Goal: Information Seeking & Learning: Learn about a topic

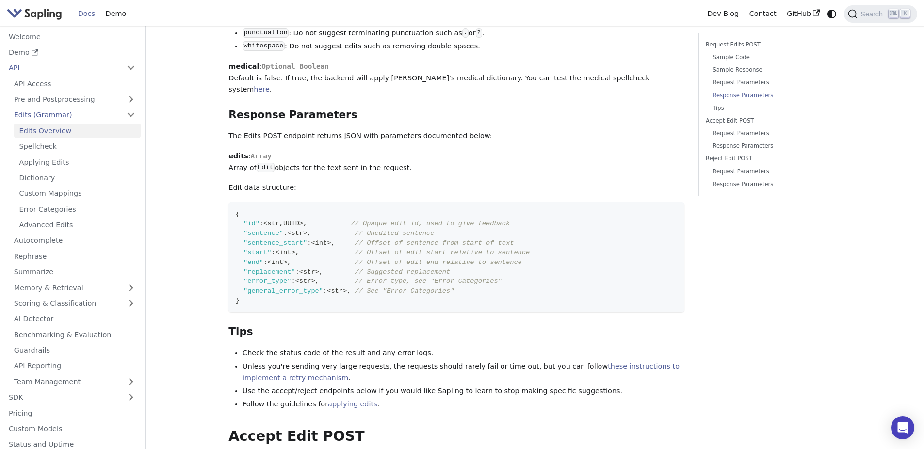
scroll to position [1338, 0]
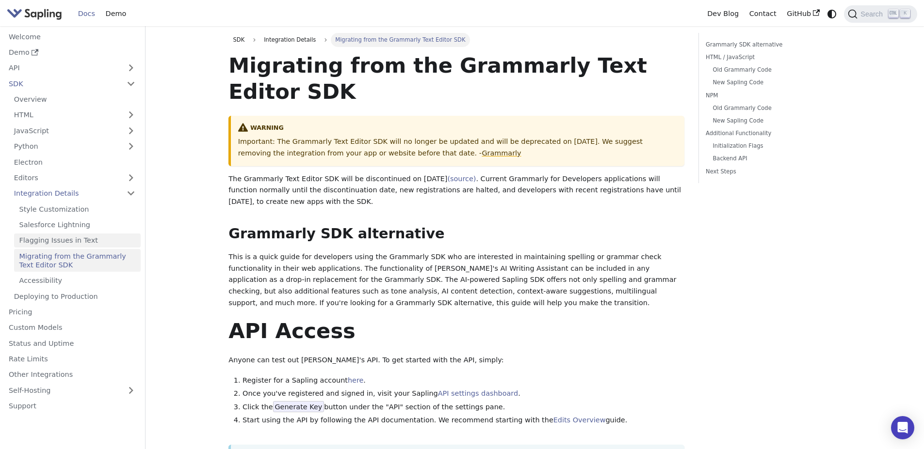
click at [65, 240] on link "Flagging Issues in Text" at bounding box center [77, 241] width 127 height 14
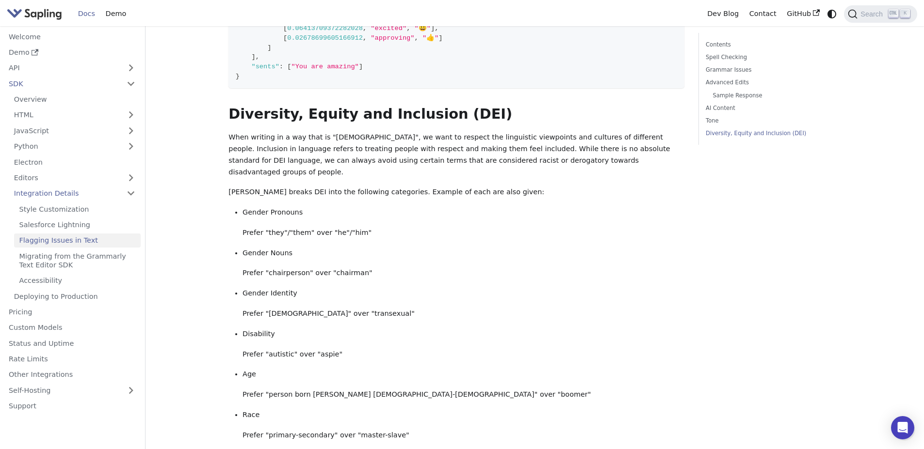
scroll to position [3200, 0]
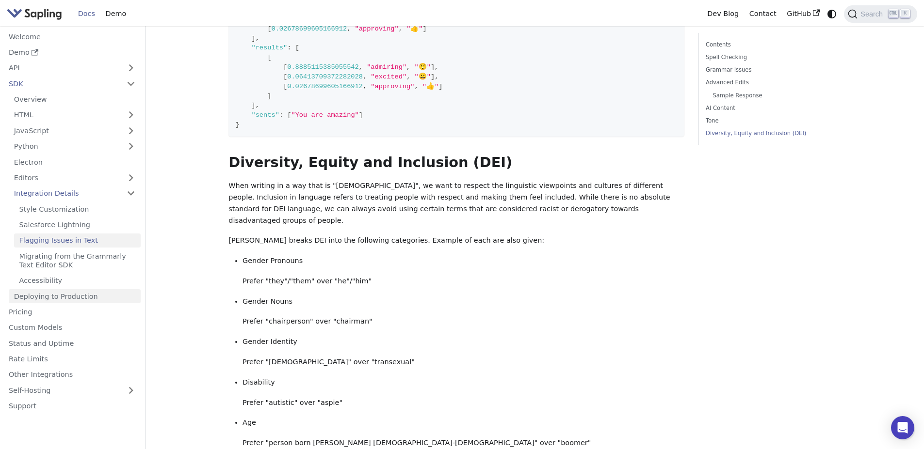
click at [65, 298] on link "Deploying to Production" at bounding box center [75, 296] width 132 height 14
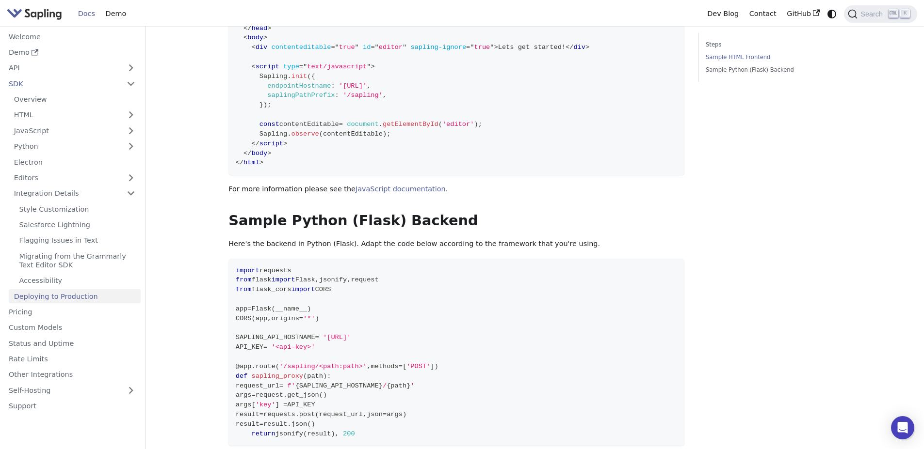
scroll to position [368, 0]
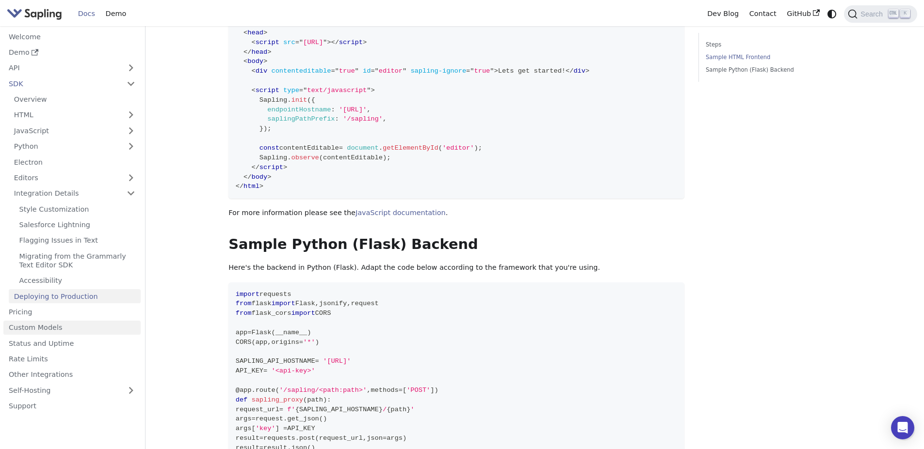
click at [39, 329] on link "Custom Models" at bounding box center [71, 328] width 137 height 14
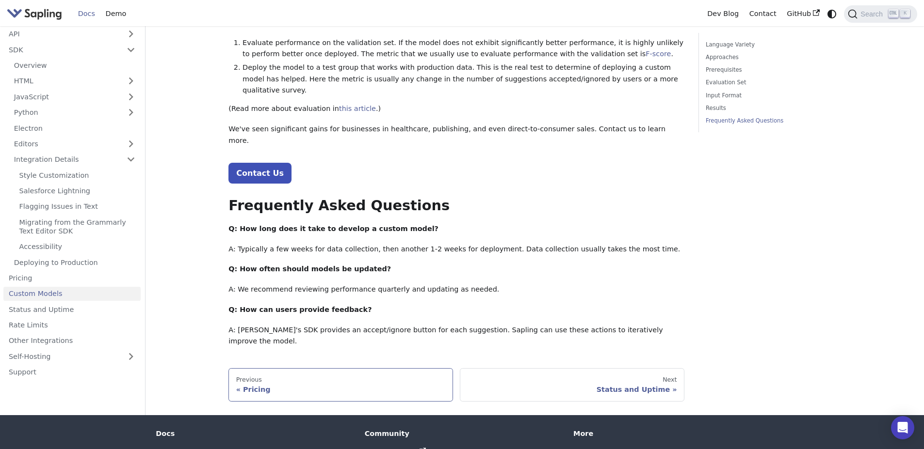
scroll to position [1024, 0]
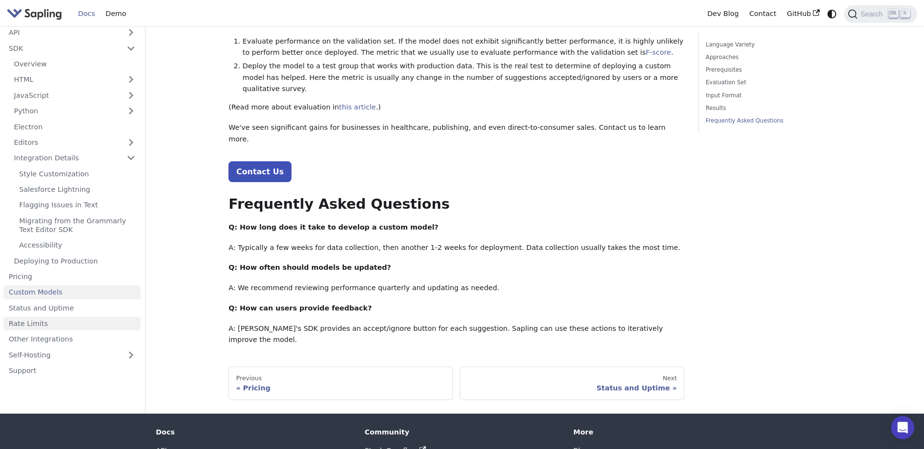
click at [32, 317] on link "Rate Limits" at bounding box center [71, 324] width 137 height 14
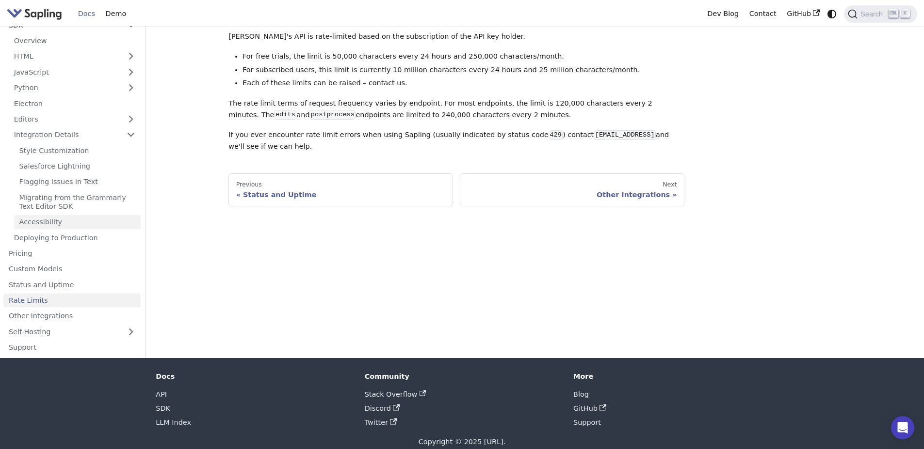
scroll to position [71, 0]
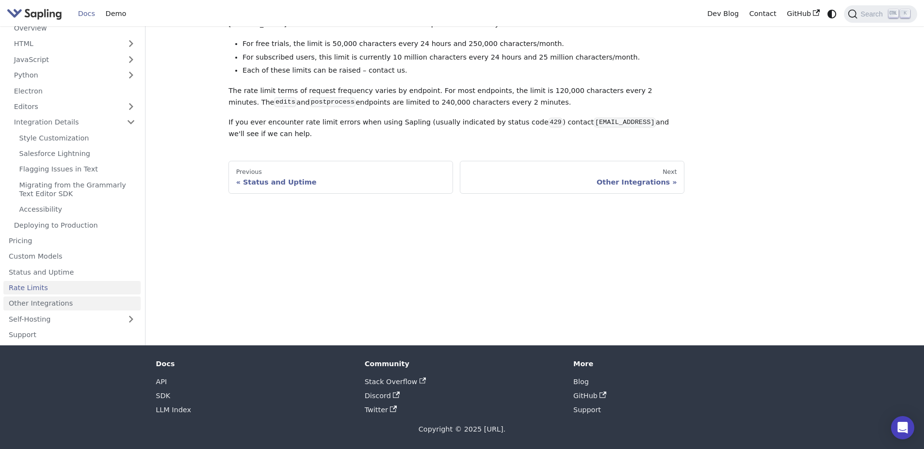
click at [54, 304] on link "Other Integrations" at bounding box center [71, 304] width 137 height 14
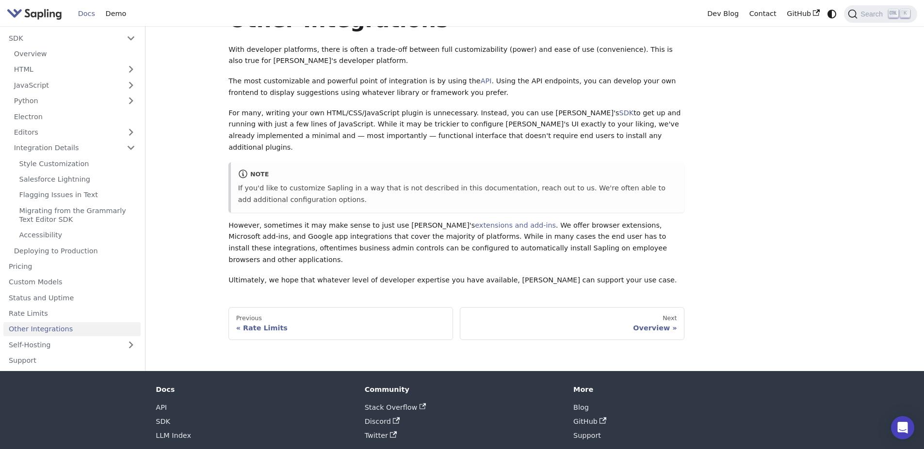
scroll to position [23, 0]
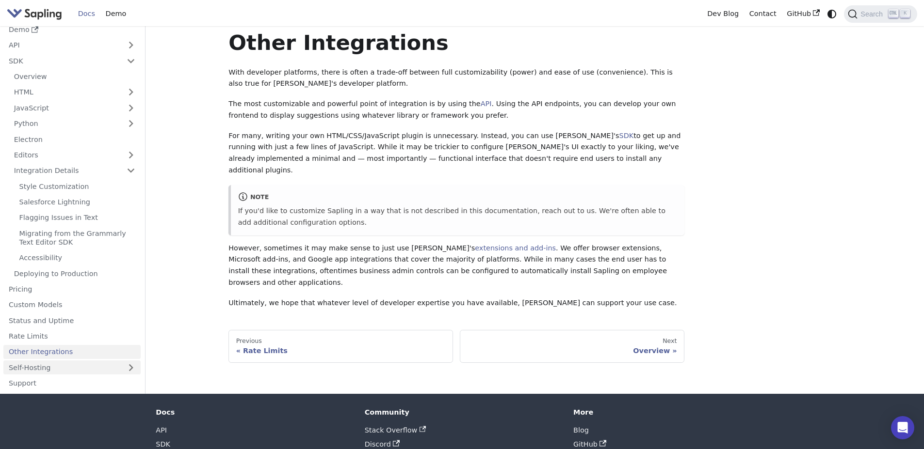
click at [30, 368] on link "Self-Hosting" at bounding box center [71, 368] width 137 height 14
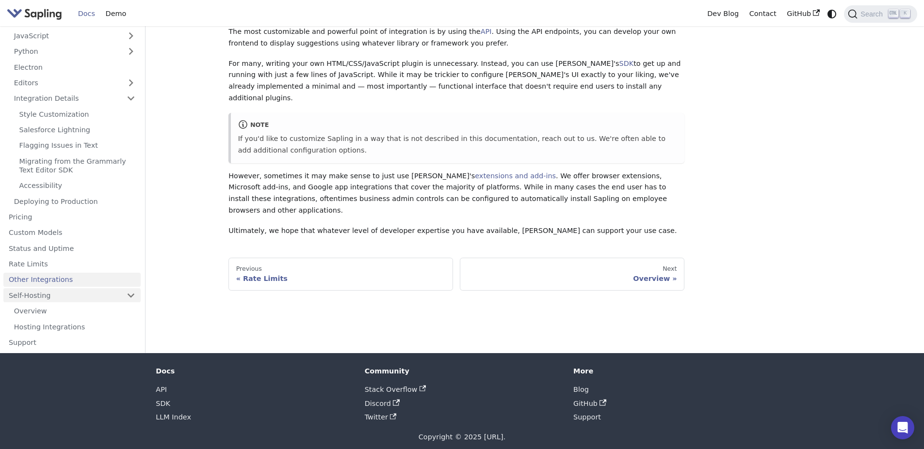
scroll to position [103, 0]
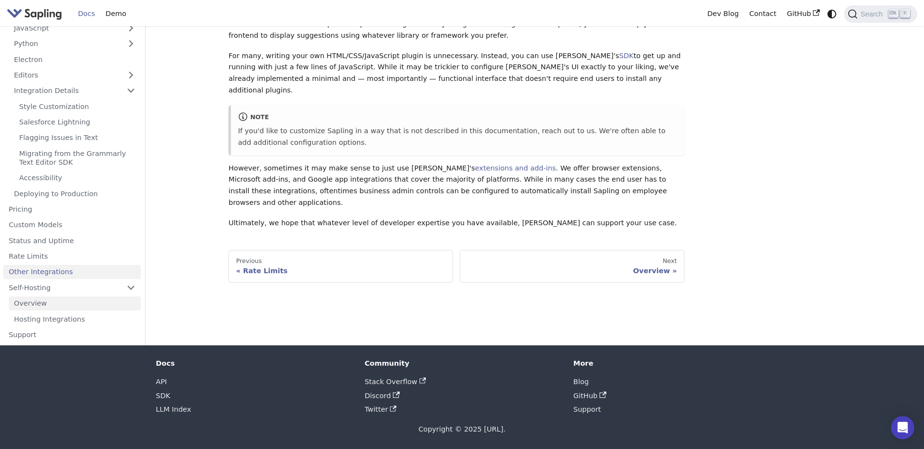
click at [38, 305] on link "Overview" at bounding box center [75, 304] width 132 height 14
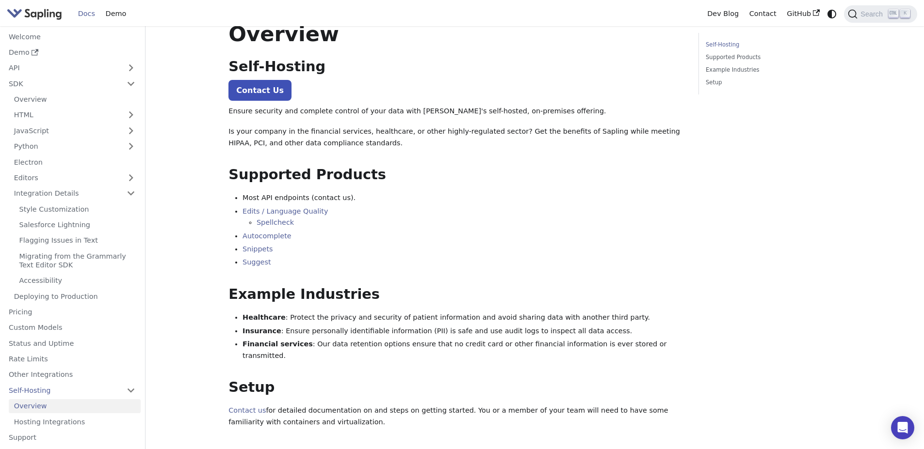
scroll to position [48, 0]
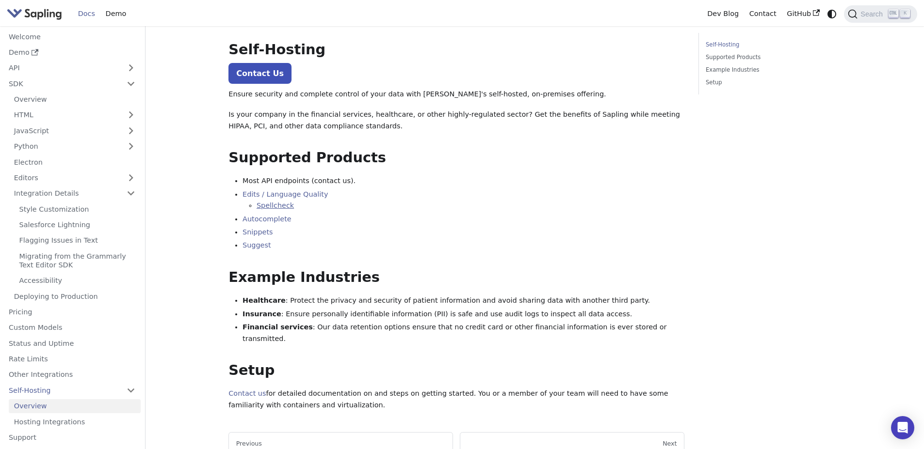
click at [272, 206] on link "Spellcheck" at bounding box center [274, 206] width 37 height 8
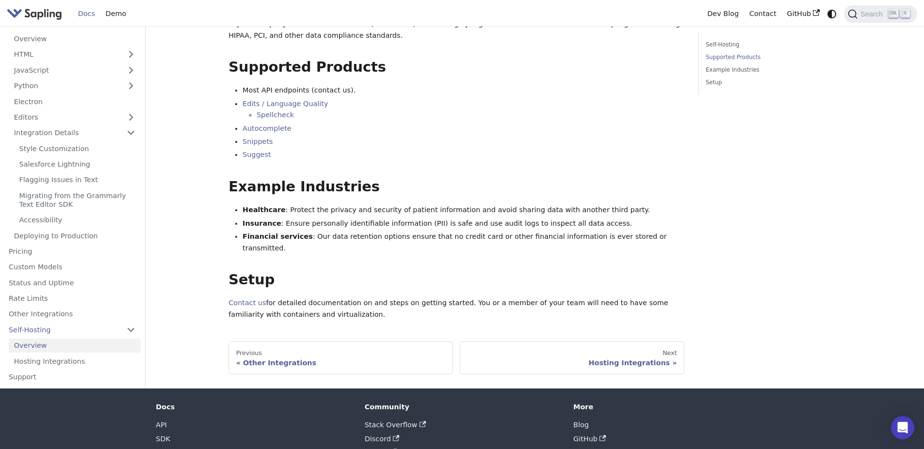
scroll to position [145, 0]
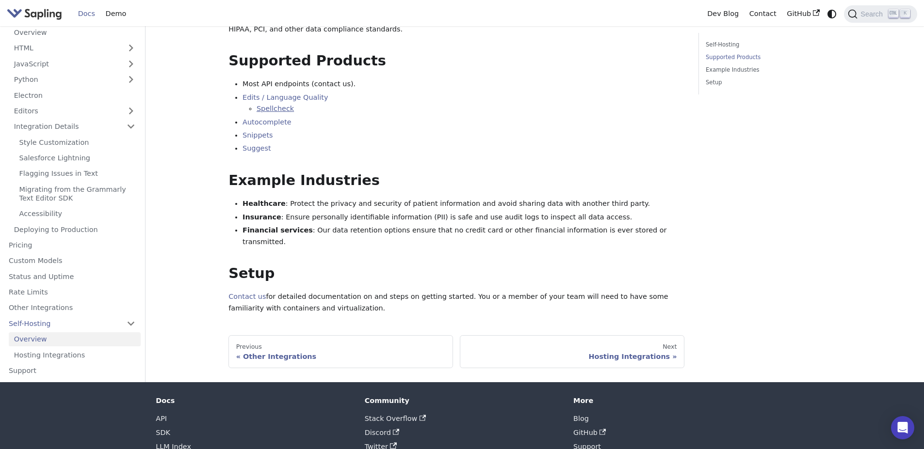
click at [268, 112] on link "Spellcheck" at bounding box center [274, 109] width 37 height 8
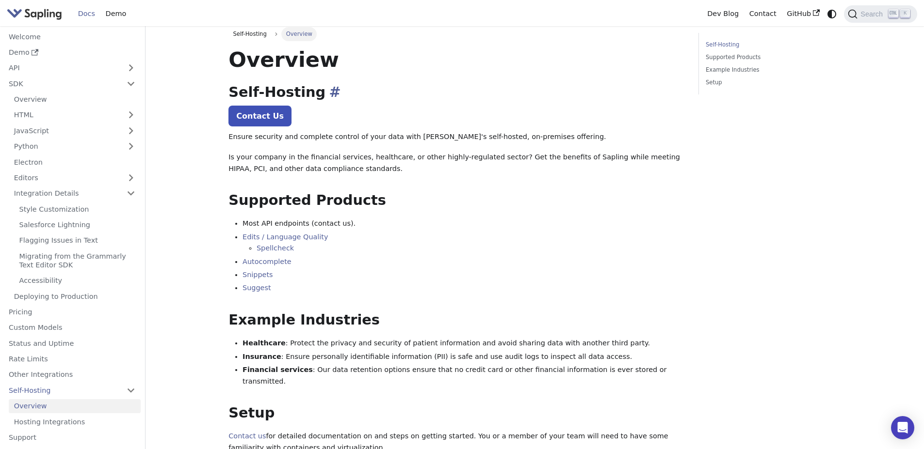
scroll to position [0, 0]
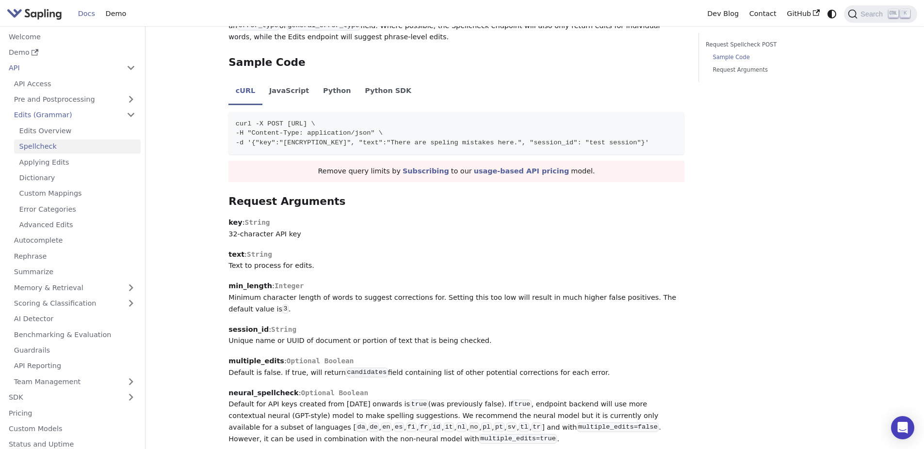
scroll to position [533, 0]
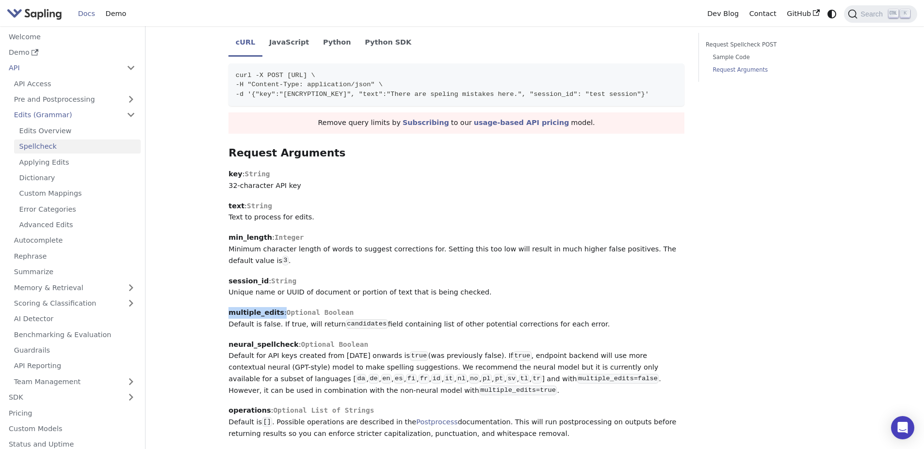
drag, startPoint x: 229, startPoint y: 312, endPoint x: 275, endPoint y: 312, distance: 46.1
click at [275, 312] on p "multiple_edits : Optional Boolean Default is false. If true, will return candid…" at bounding box center [456, 318] width 456 height 23
copy strong "multiple_edits"
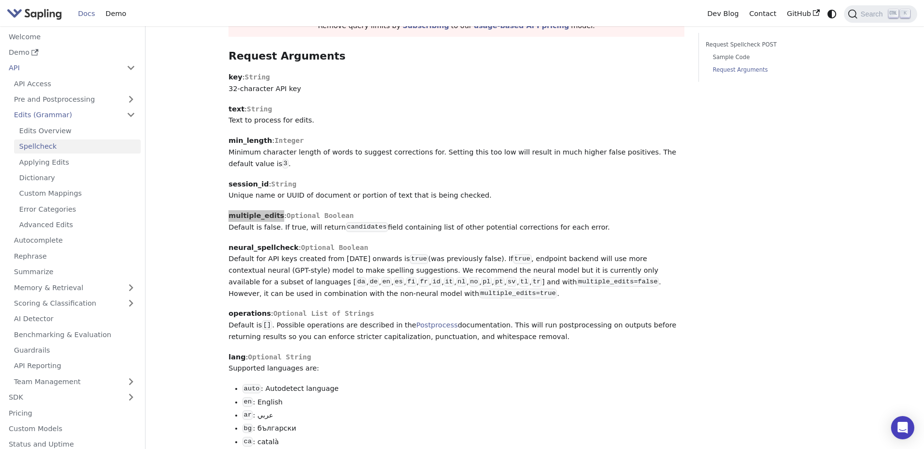
scroll to position [679, 0]
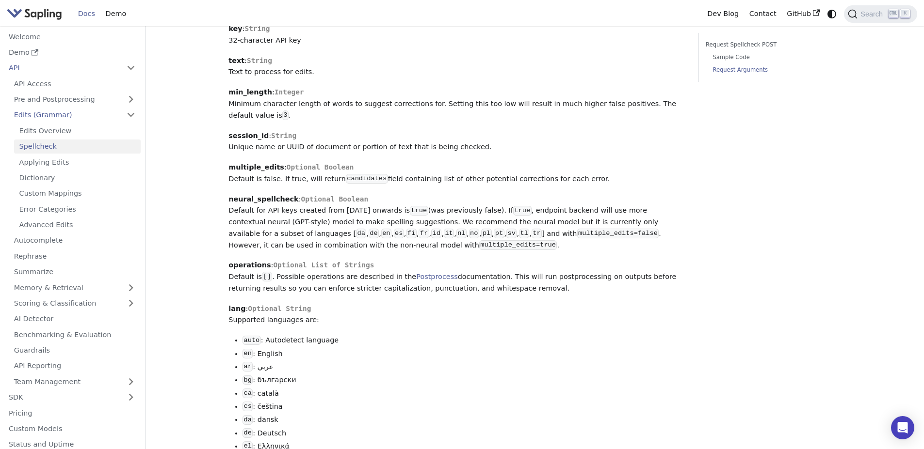
click at [302, 291] on p "operations : Optional List of Strings Default is [] . Possible operations are d…" at bounding box center [456, 277] width 456 height 34
drag, startPoint x: 228, startPoint y: 200, endPoint x: 285, endPoint y: 201, distance: 56.7
click at [285, 201] on strong "neural_spellcheck" at bounding box center [263, 199] width 70 height 8
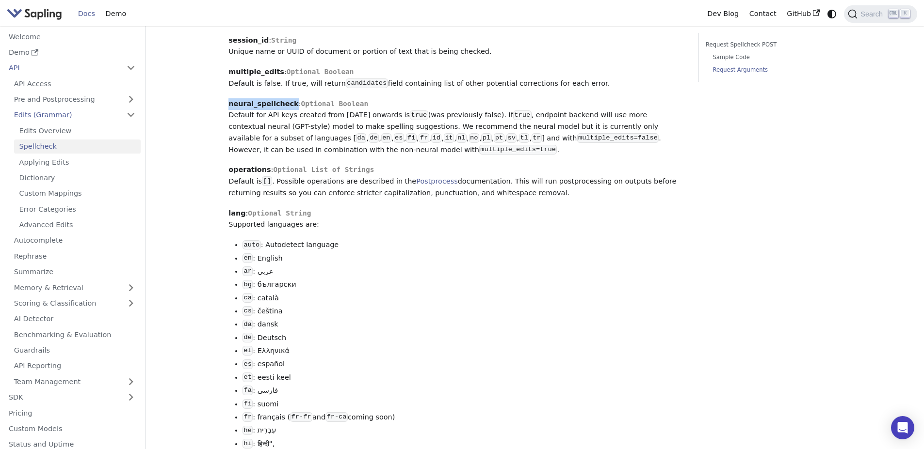
scroll to position [776, 0]
click at [416, 183] on link "Postprocess" at bounding box center [436, 180] width 41 height 8
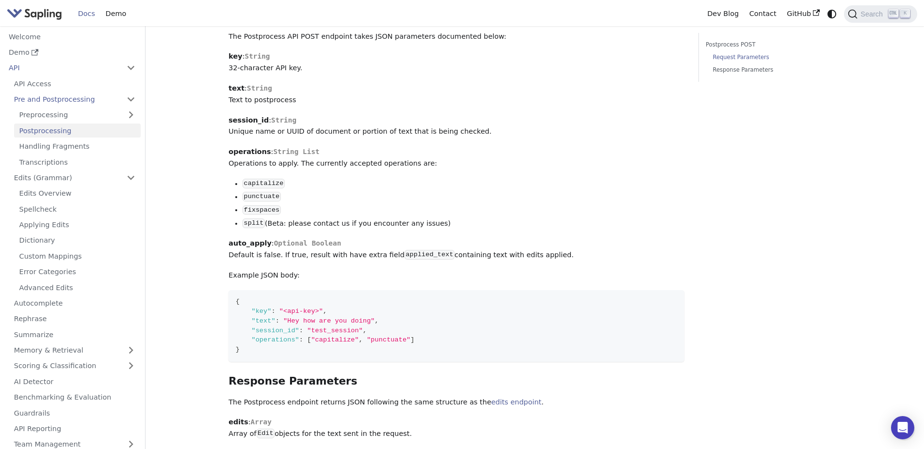
scroll to position [339, 0]
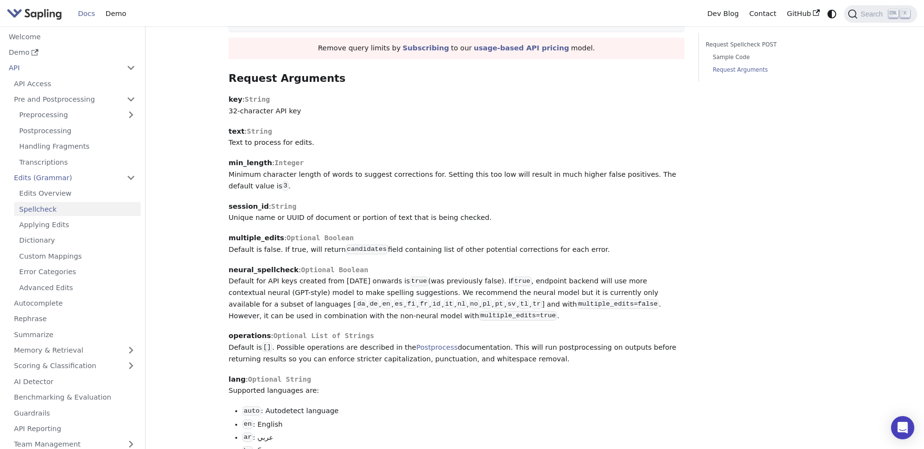
scroll to position [630, 0]
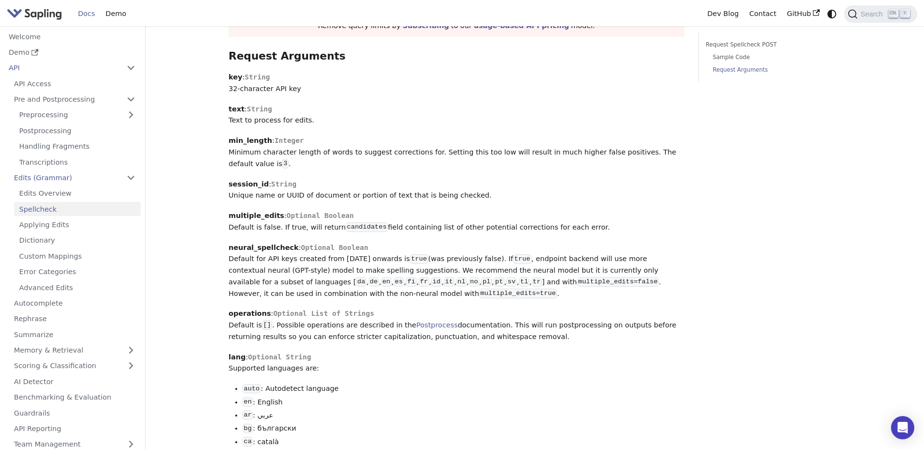
click at [260, 162] on p "min_length : Integer Minimum character length of words to suggest corrections f…" at bounding box center [456, 152] width 456 height 34
drag, startPoint x: 229, startPoint y: 149, endPoint x: 266, endPoint y: 152, distance: 36.5
click at [266, 152] on p "min_length : Integer Minimum character length of words to suggest corrections f…" at bounding box center [456, 152] width 456 height 34
click at [344, 216] on p "multiple_edits : Optional Boolean Default is false. If true, will return candid…" at bounding box center [456, 221] width 456 height 23
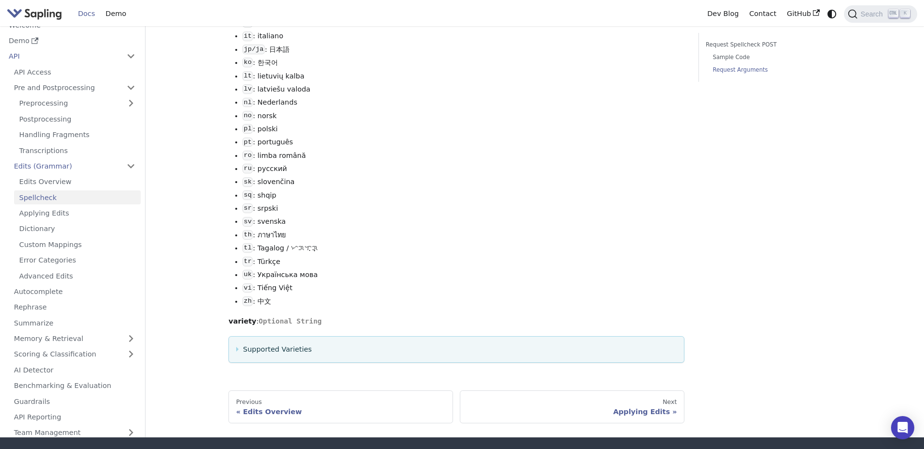
scroll to position [1309, 0]
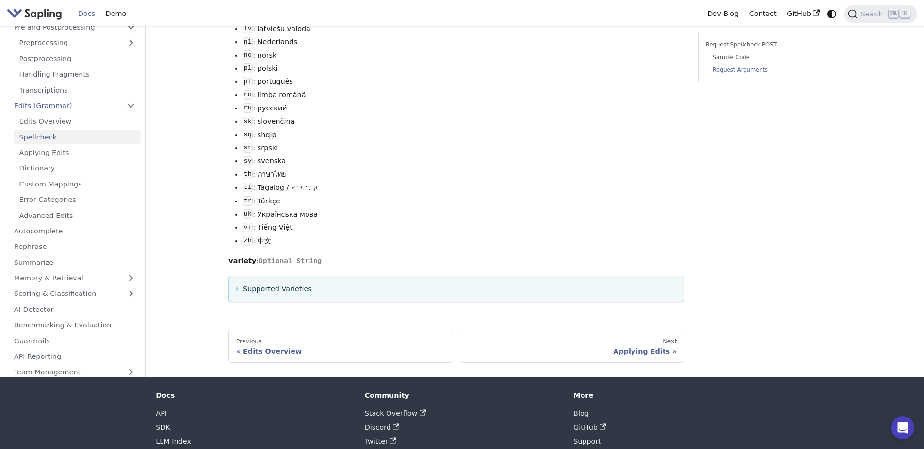
click at [269, 295] on summary "Supported Varieties" at bounding box center [456, 290] width 441 height 12
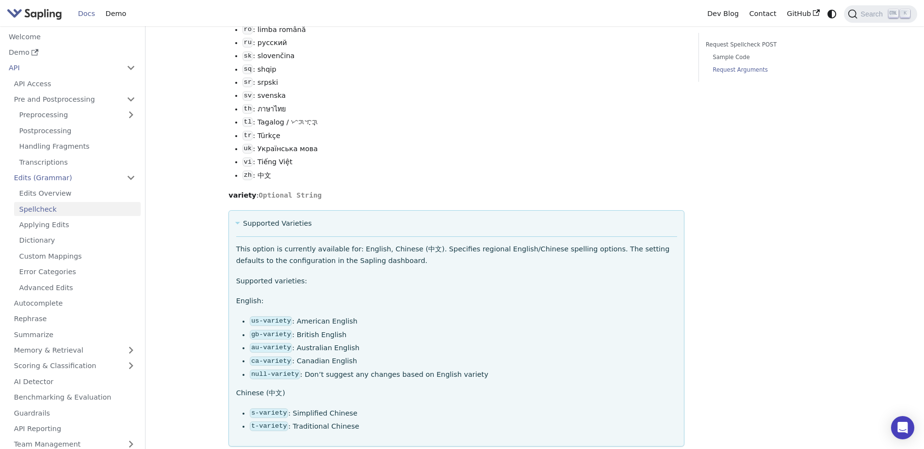
scroll to position [1455, 0]
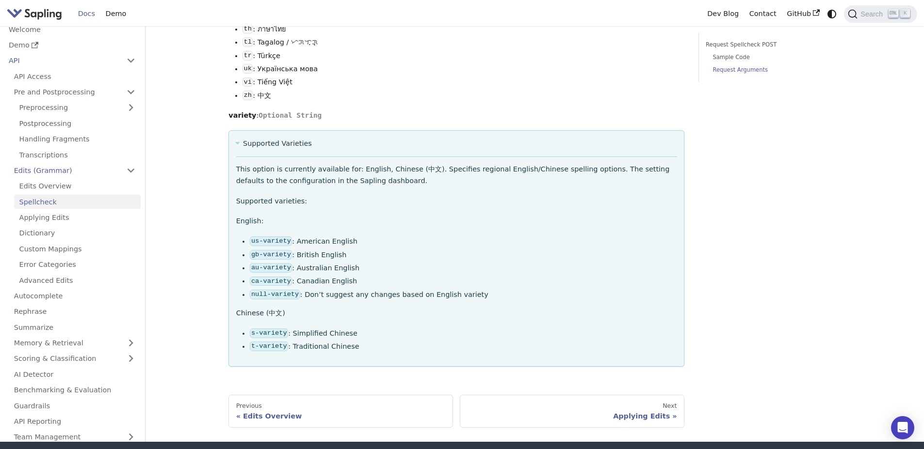
click at [285, 246] on code "us-variety" at bounding box center [271, 242] width 42 height 10
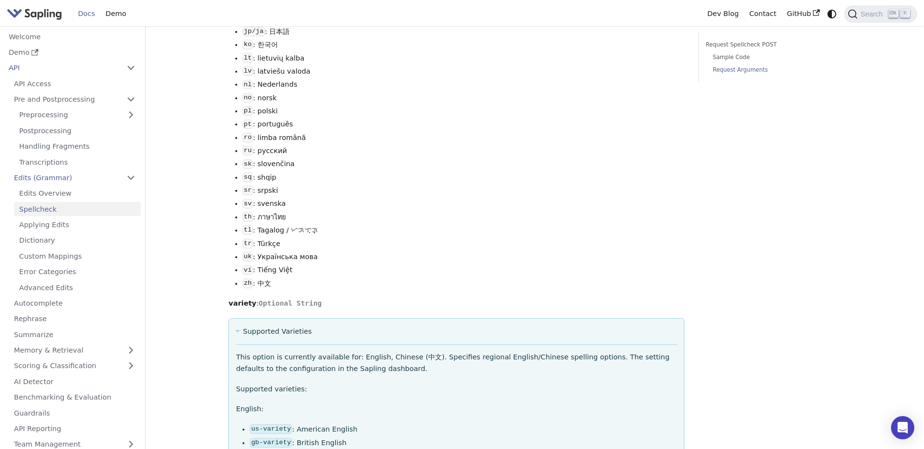
scroll to position [1333, 0]
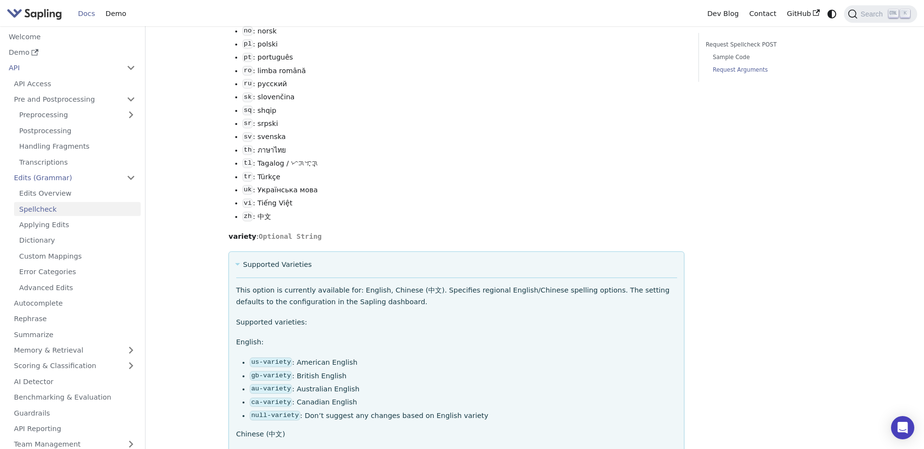
click at [284, 308] on p "This option is currently available for: English, Chinese (中文). Specifies region…" at bounding box center [456, 296] width 441 height 23
drag, startPoint x: 230, startPoint y: 257, endPoint x: 251, endPoint y: 260, distance: 21.5
click at [251, 243] on p "variety : Optional String" at bounding box center [456, 237] width 456 height 12
copy strong "variety"
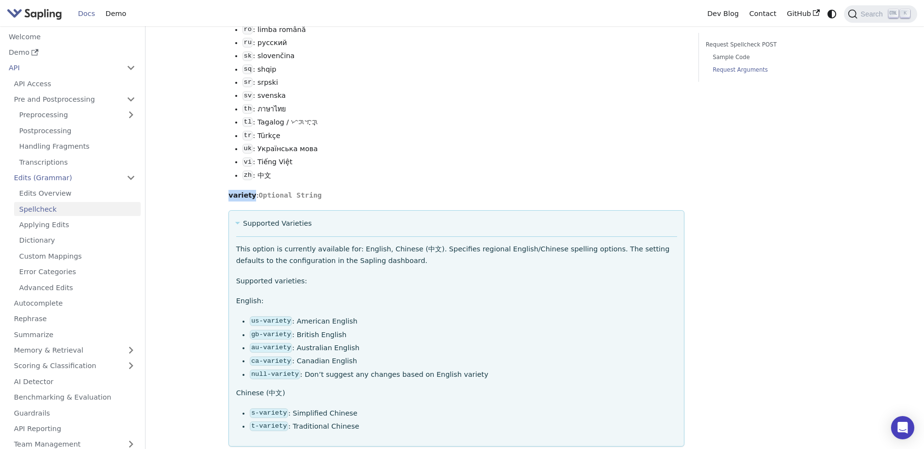
scroll to position [1430, 0]
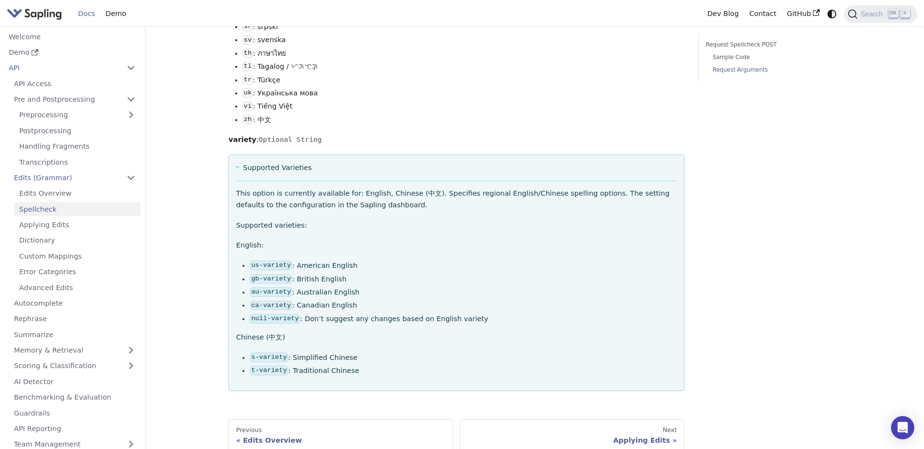
click at [390, 286] on li "gb-variety : British English" at bounding box center [463, 280] width 427 height 12
drag, startPoint x: 252, startPoint y: 288, endPoint x: 287, endPoint y: 292, distance: 35.6
click at [287, 271] on code "us-variety" at bounding box center [271, 266] width 42 height 10
copy code "us-variety"
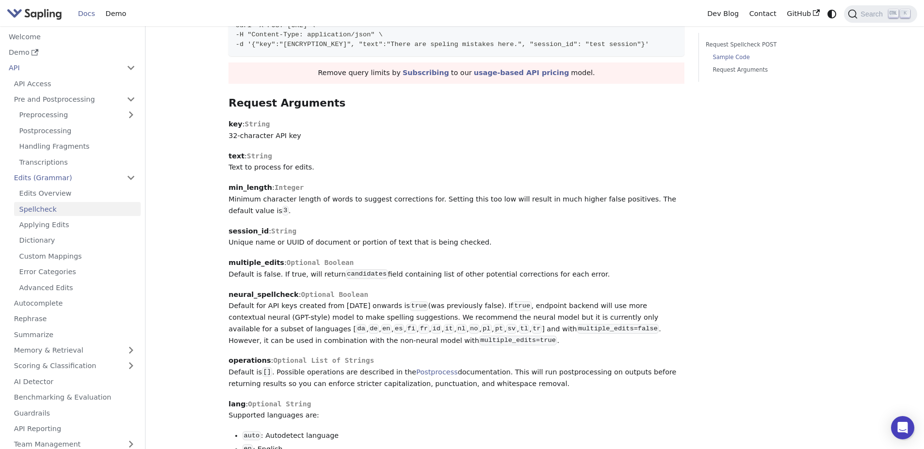
scroll to position [509, 0]
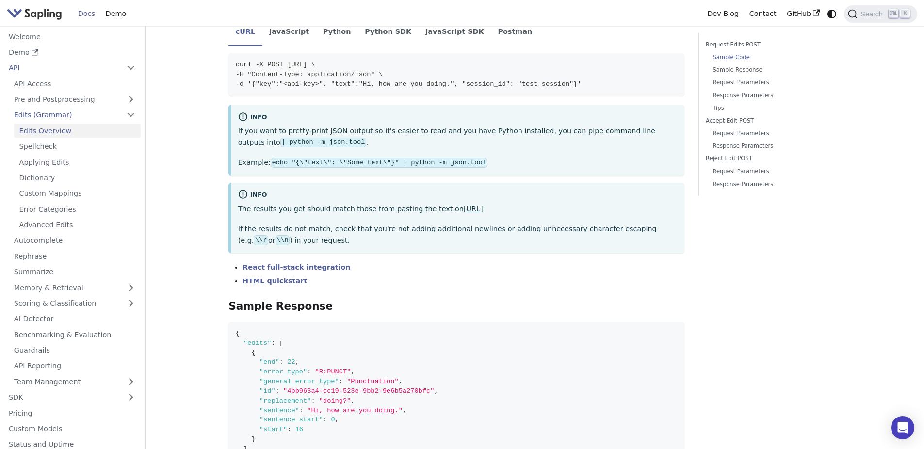
scroll to position [145, 0]
